Goal: Find specific page/section: Find specific page/section

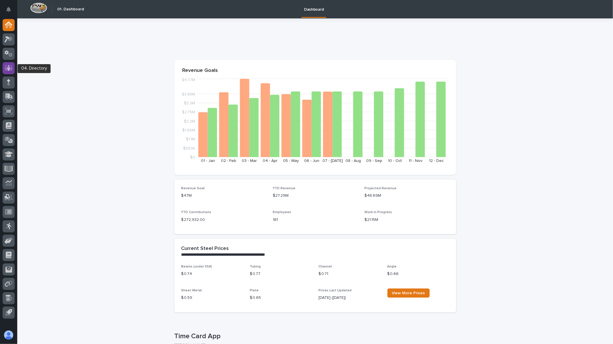
click at [9, 67] on icon at bounding box center [8, 68] width 3 height 6
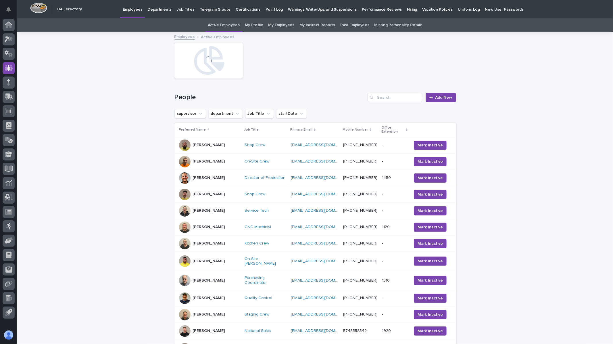
click at [407, 8] on p "Hiring" at bounding box center [412, 6] width 10 height 12
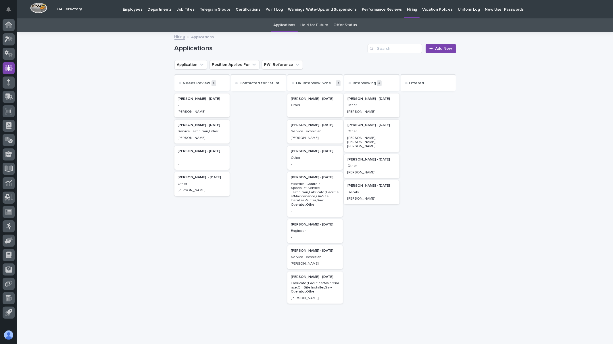
click at [127, 8] on p "Employees" at bounding box center [133, 6] width 20 height 12
